Goal: Communication & Community: Answer question/provide support

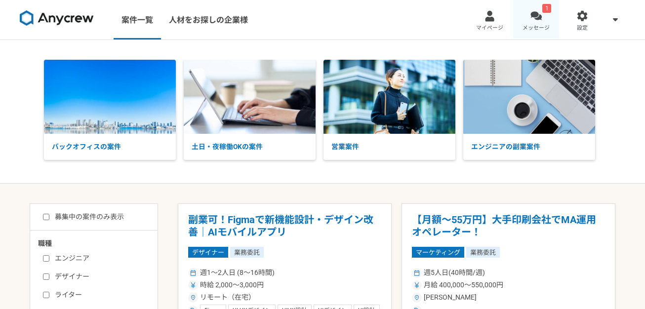
click at [525, 22] on link "1 メッセージ" at bounding box center [536, 19] width 46 height 39
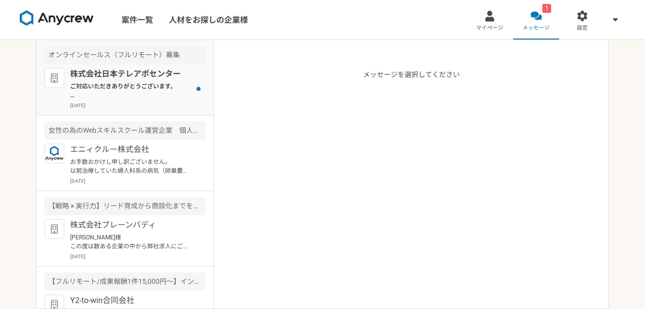
click at [159, 88] on p "ご対応いただきありがとうございます。 面談は、予約時にご登録いただいたメールアドレスに送られているGoogle meetのURLをご確認ください。 どうぞ、よ…" at bounding box center [131, 91] width 122 height 18
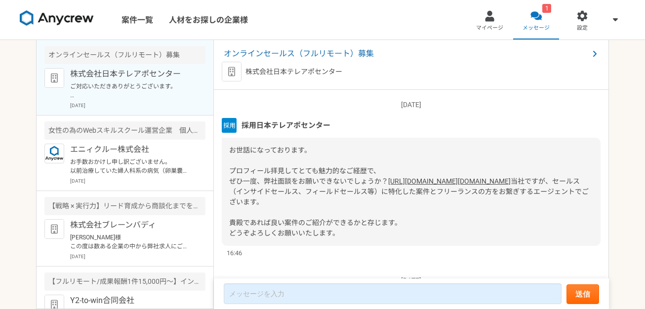
scroll to position [509, 0]
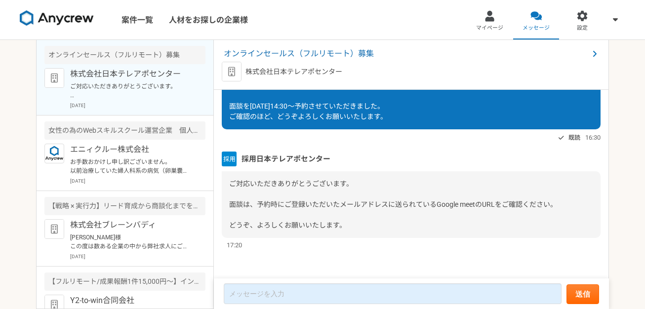
click at [396, 155] on div "採用日本テレアポセンター" at bounding box center [411, 159] width 379 height 15
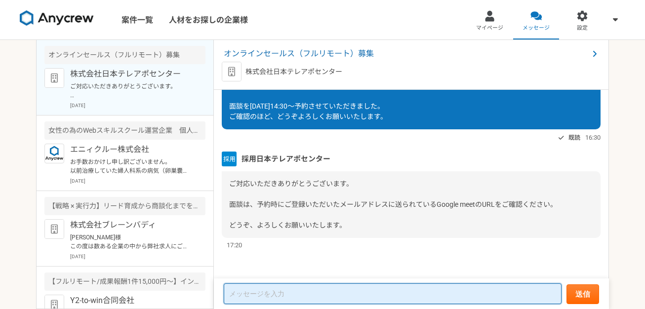
click at [452, 296] on textarea at bounding box center [393, 293] width 338 height 21
type textarea "お世話になっております。本日14:30〜め"
